Goal: Communication & Community: Answer question/provide support

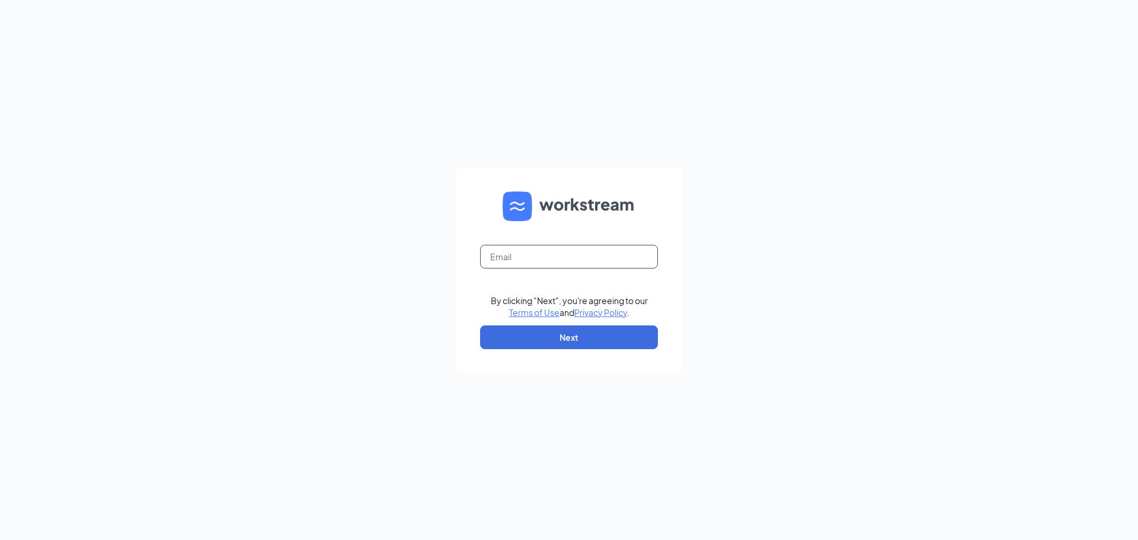
click at [623, 256] on input "text" at bounding box center [569, 257] width 178 height 24
type input "culvers077@gmail.com"
click at [567, 328] on button "Next" at bounding box center [569, 337] width 178 height 24
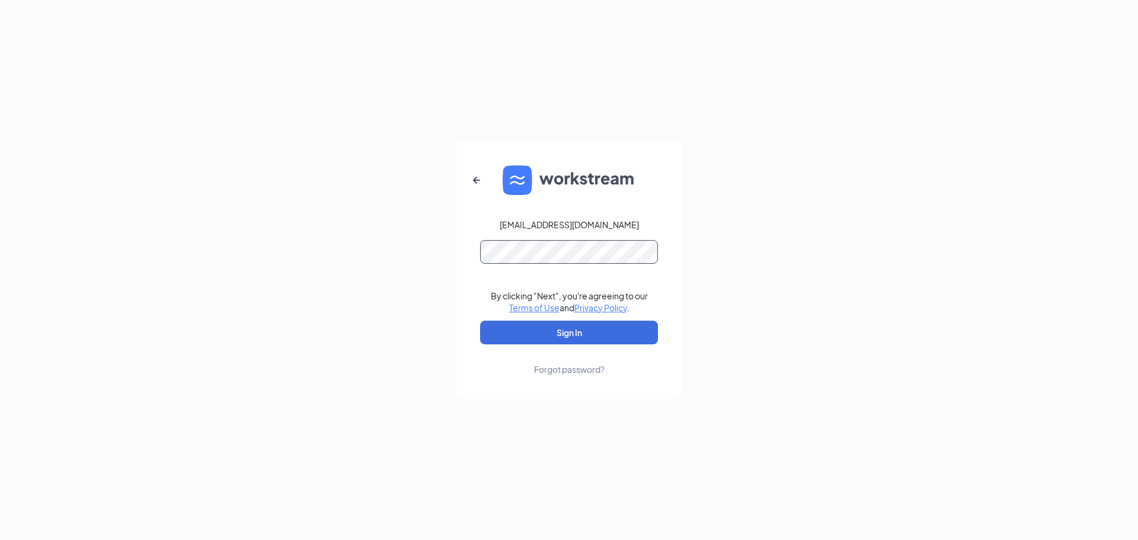
click at [480, 321] on button "Sign In" at bounding box center [569, 333] width 178 height 24
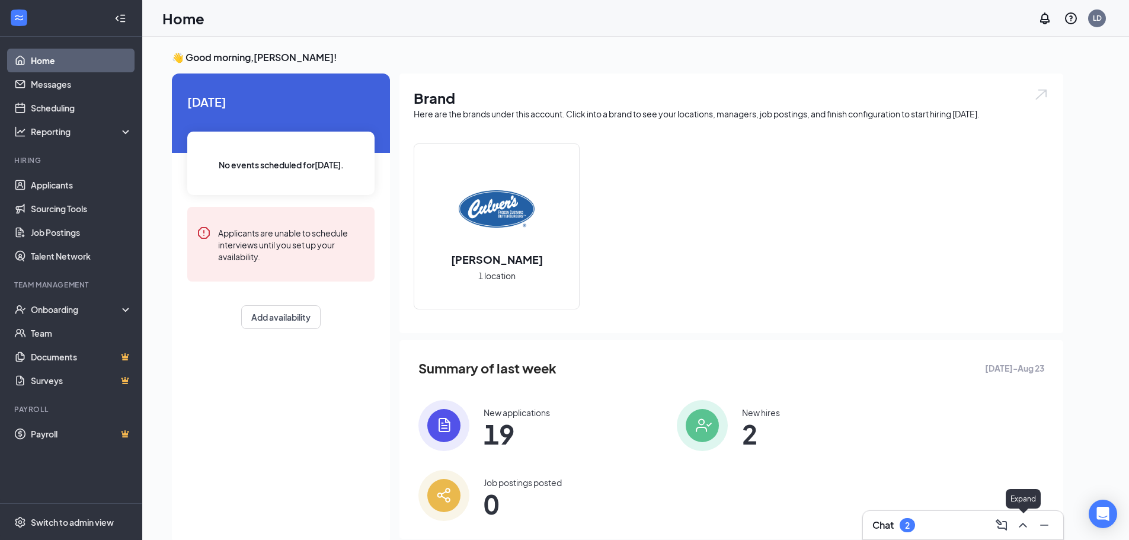
click at [1023, 527] on icon "ChevronUp" at bounding box center [1023, 525] width 14 height 14
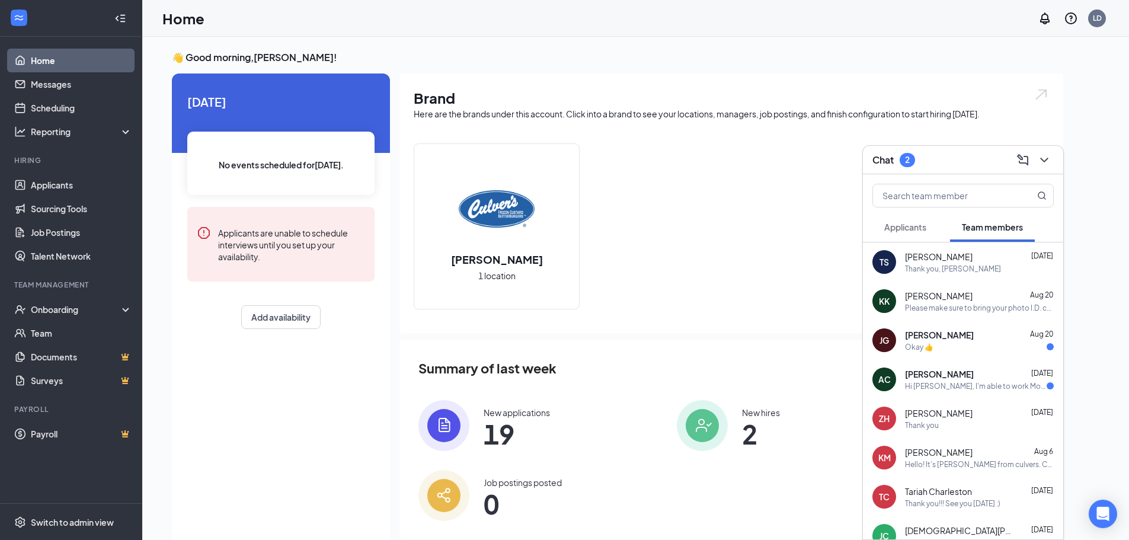
click at [943, 339] on span "[PERSON_NAME]" at bounding box center [939, 335] width 69 height 12
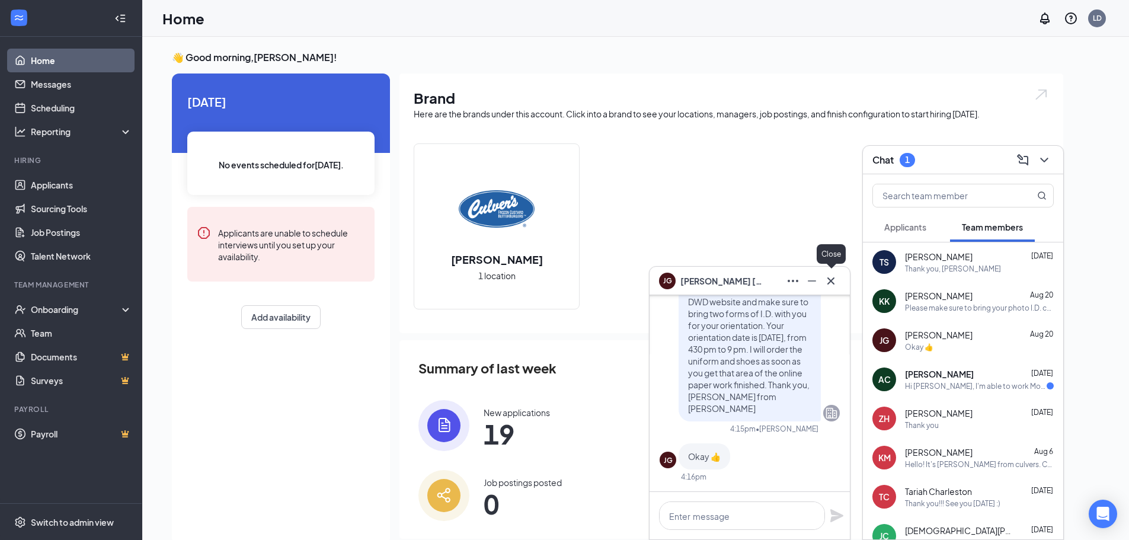
click at [832, 281] on icon "Cross" at bounding box center [831, 280] width 7 height 7
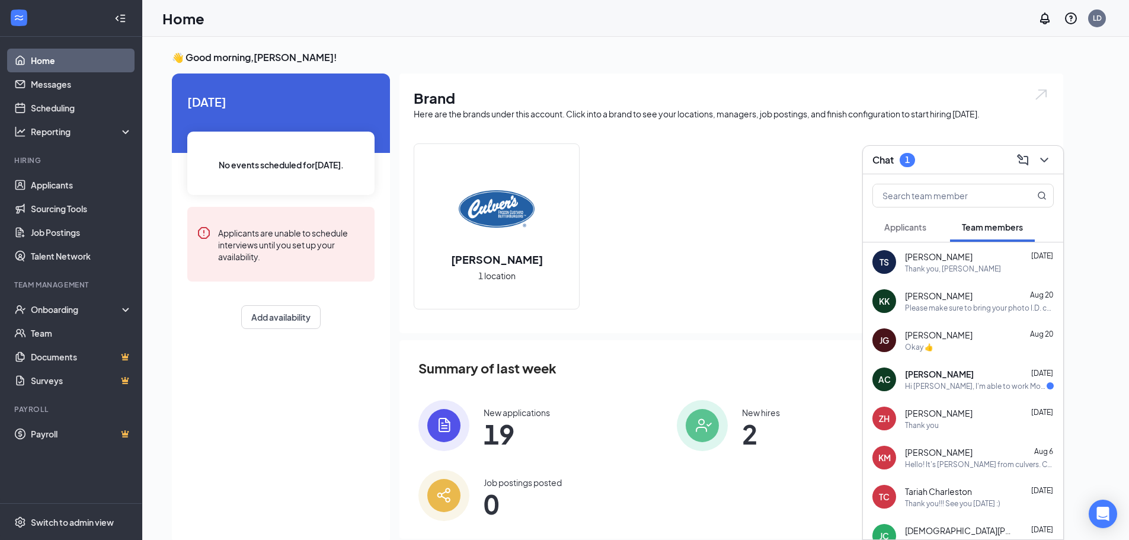
click at [956, 378] on span "[PERSON_NAME]" at bounding box center [939, 374] width 69 height 12
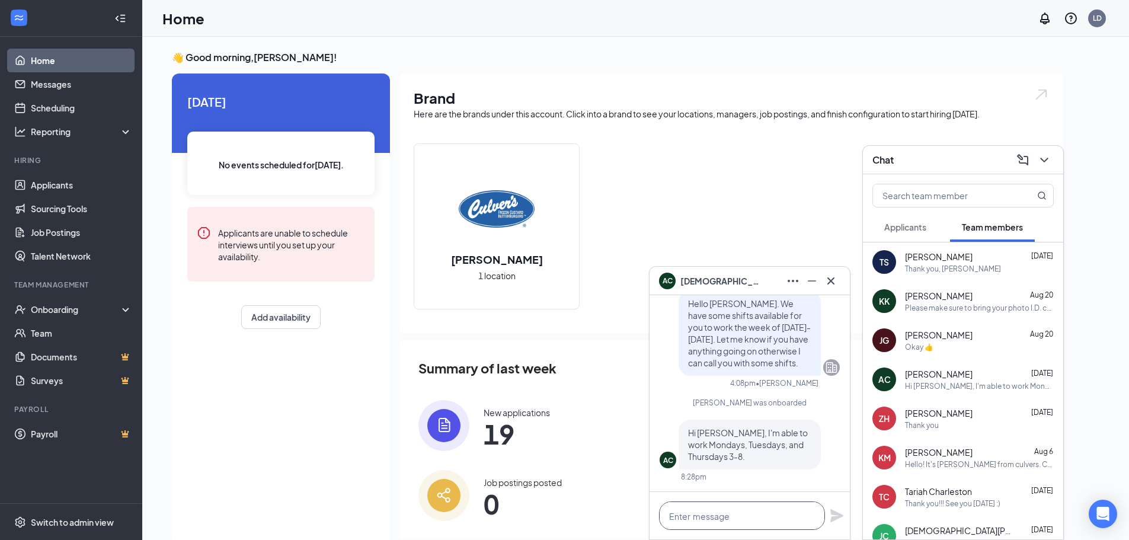
click at [752, 512] on textarea at bounding box center [742, 516] width 166 height 28
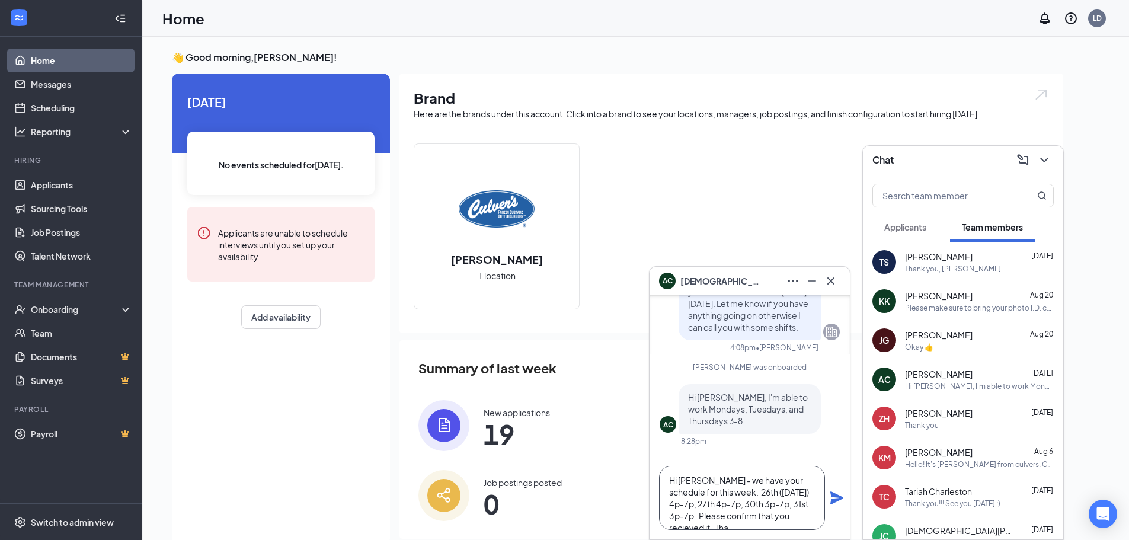
scroll to position [12, 0]
click at [780, 507] on textarea "Hi [PERSON_NAME] - we have your schedule for this week. 26th ([DATE]) 4p-7p, 27…" at bounding box center [742, 498] width 166 height 64
type textarea "Hi [PERSON_NAME] - we have your schedule for this week. 26th ([DATE]) 4p-7p, 27…"
click at [836, 497] on icon "Plane" at bounding box center [837, 497] width 13 height 13
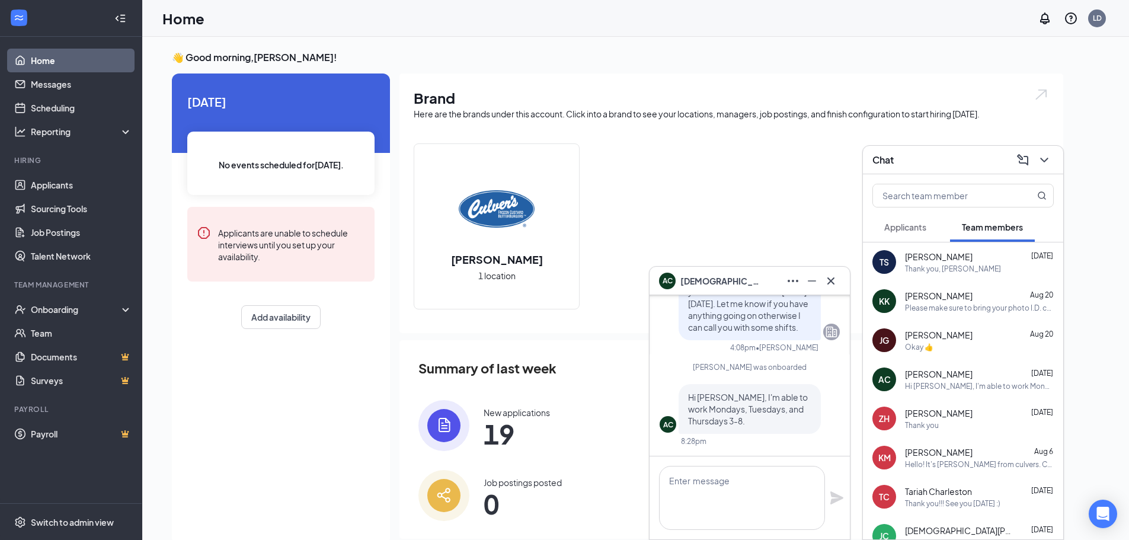
scroll to position [0, 0]
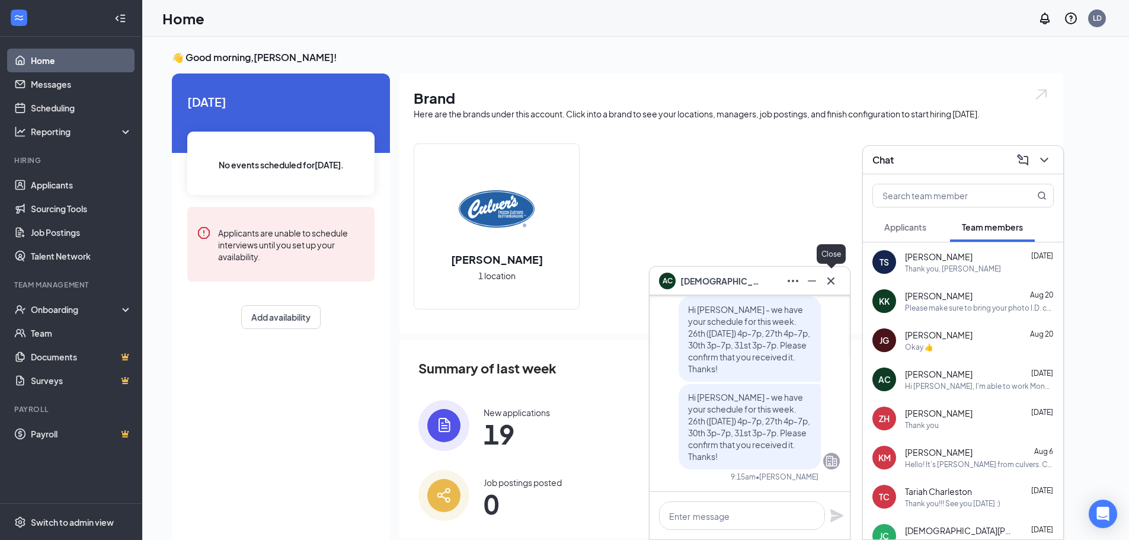
click at [834, 283] on icon "Cross" at bounding box center [831, 281] width 14 height 14
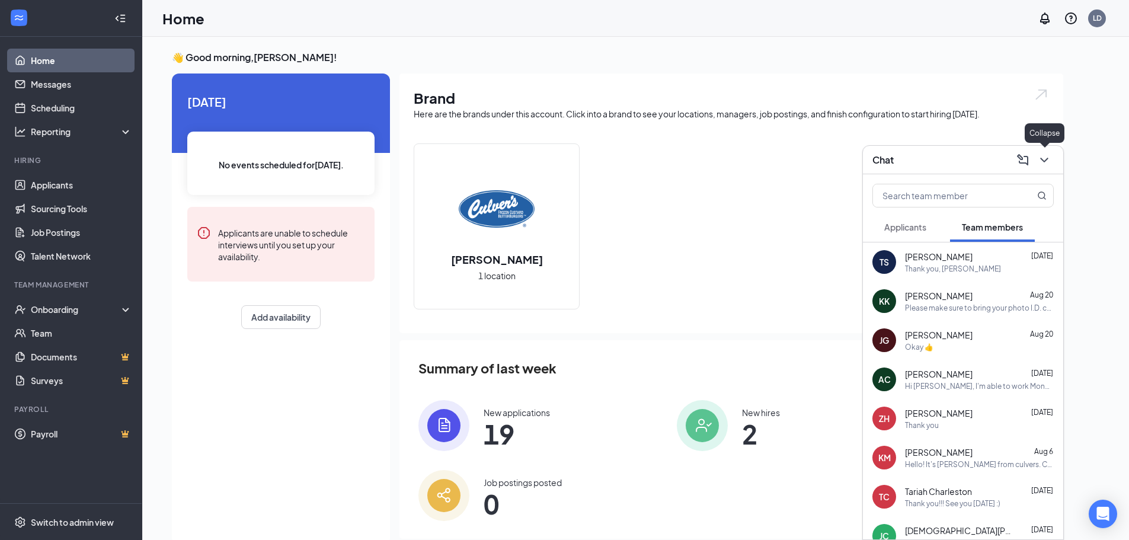
click at [1047, 158] on icon "ChevronDown" at bounding box center [1044, 160] width 8 height 5
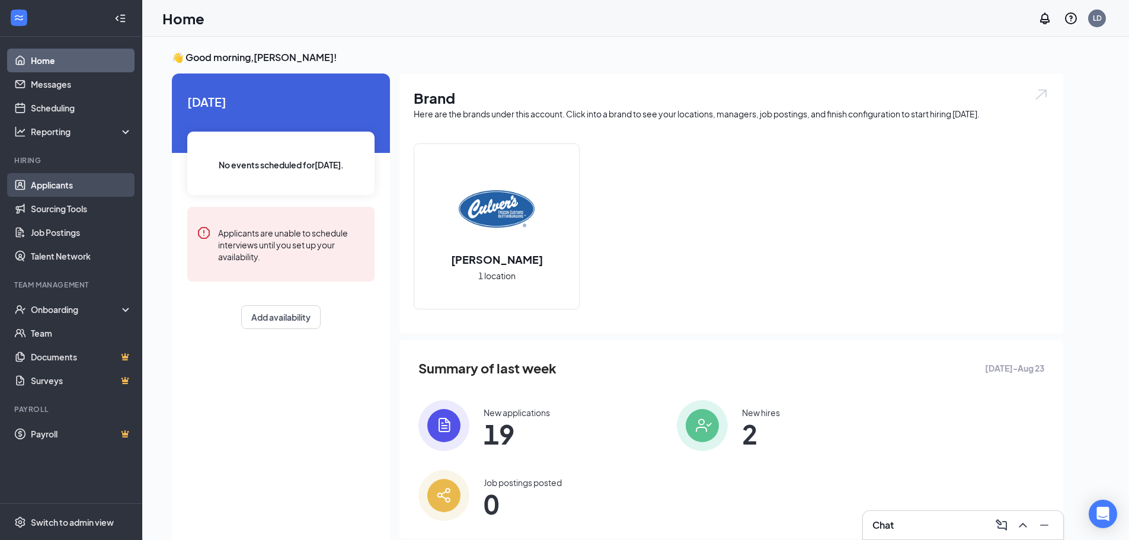
click at [74, 182] on link "Applicants" at bounding box center [81, 185] width 101 height 24
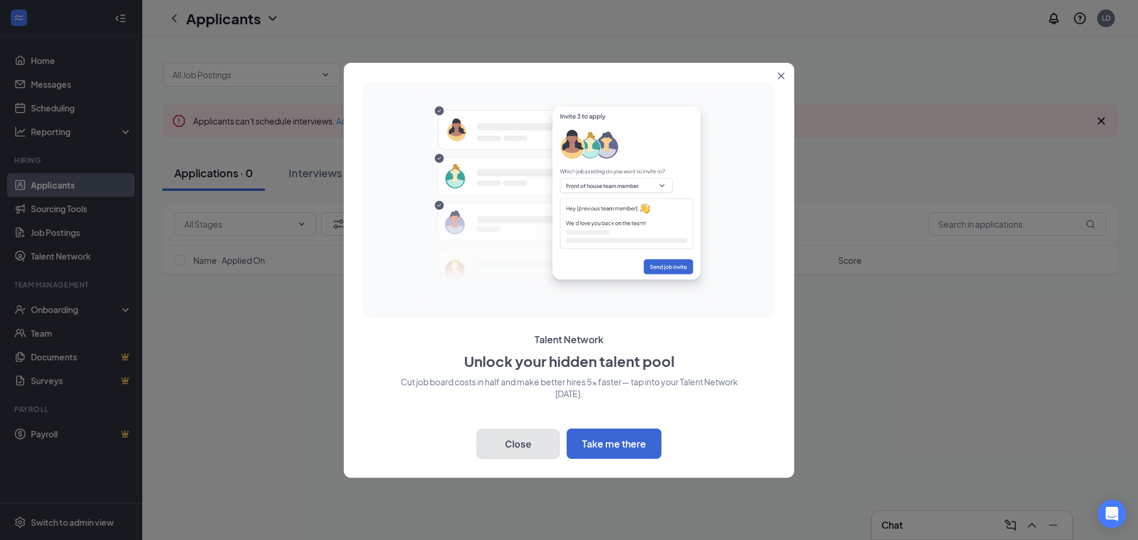
click at [538, 447] on button "Close" at bounding box center [518, 444] width 83 height 30
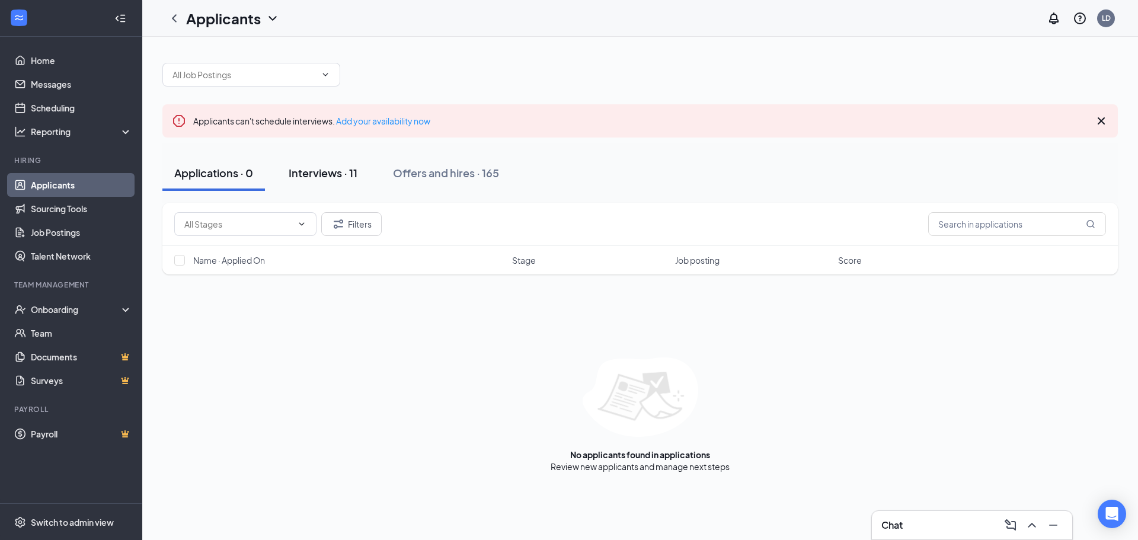
click at [324, 174] on div "Interviews · 11" at bounding box center [323, 172] width 69 height 15
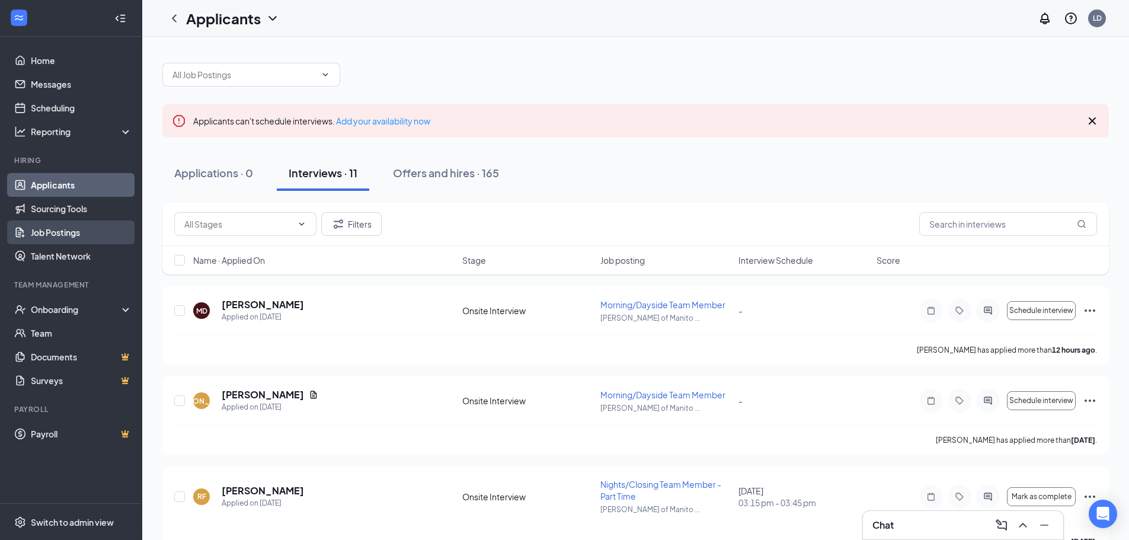
click at [52, 230] on link "Job Postings" at bounding box center [81, 233] width 101 height 24
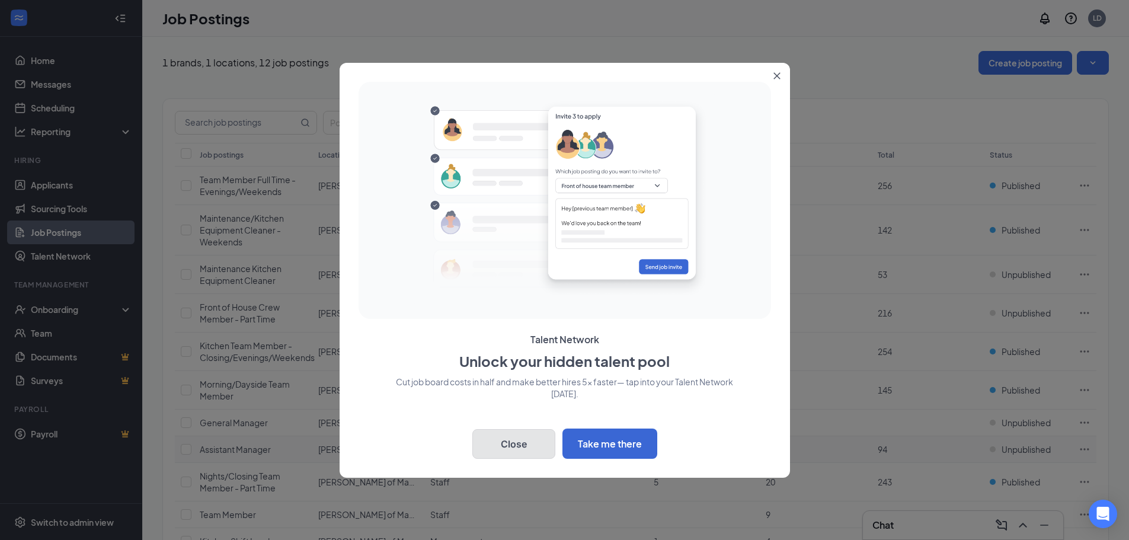
click at [497, 447] on button "Close" at bounding box center [513, 444] width 83 height 30
